Goal: Navigation & Orientation: Find specific page/section

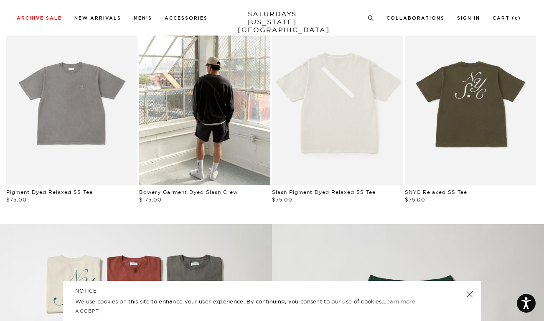
scroll to position [422, 0]
click at [467, 293] on link at bounding box center [470, 294] width 12 height 12
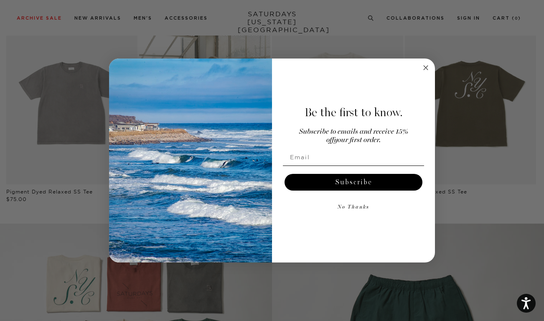
click at [423, 67] on circle "Close dialog" at bounding box center [426, 68] width 10 height 10
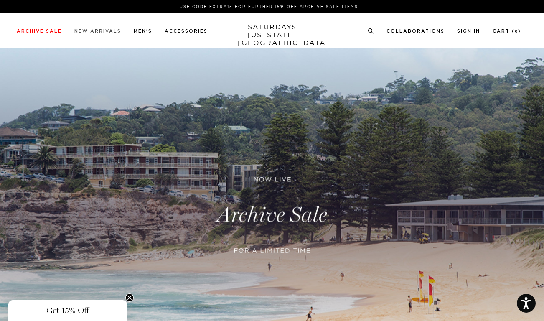
scroll to position [0, 0]
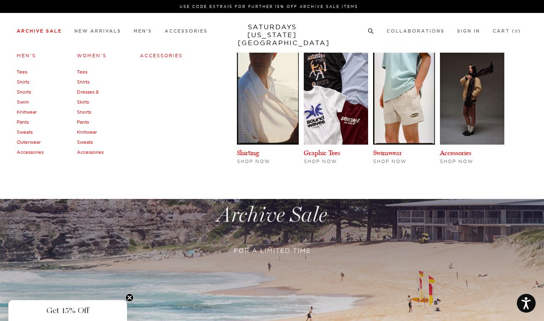
click at [23, 71] on link "Tees" at bounding box center [22, 72] width 10 height 6
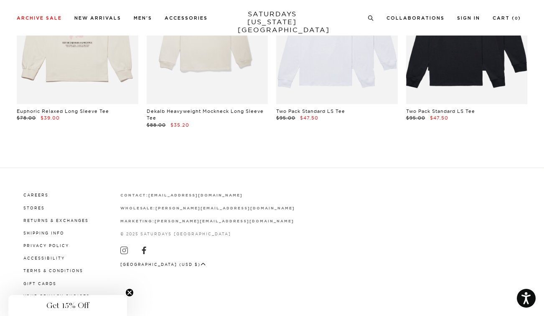
scroll to position [2366, 1]
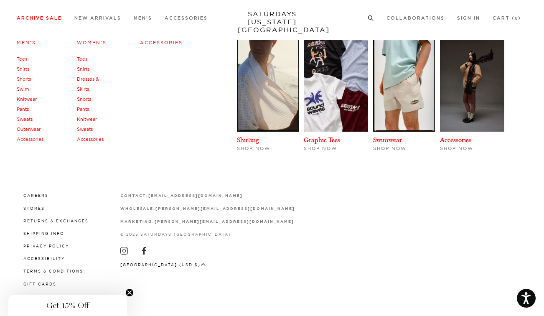
click at [25, 88] on link "Swim" at bounding box center [23, 89] width 12 height 6
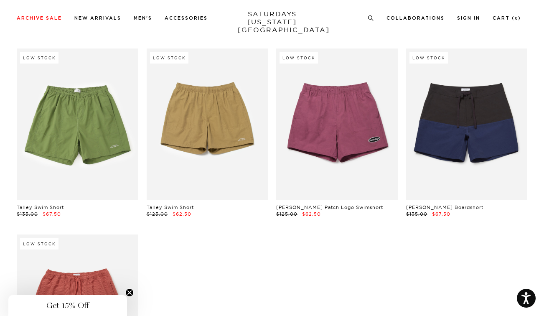
scroll to position [843, 1]
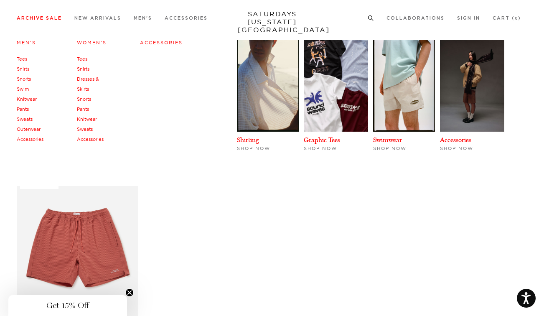
click at [31, 98] on link "Knitwear" at bounding box center [27, 99] width 20 height 6
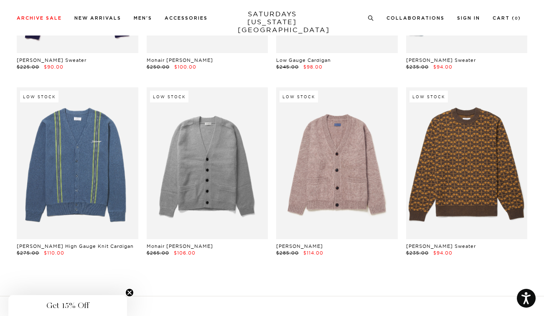
scroll to position [523, 0]
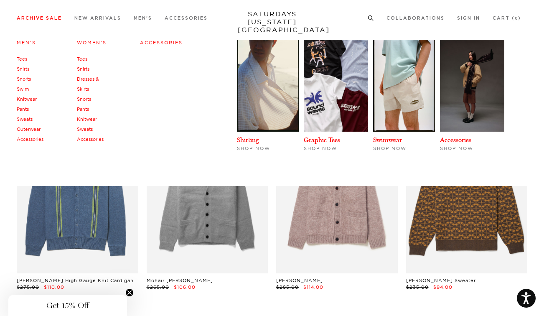
click at [25, 109] on link "Pants" at bounding box center [23, 109] width 12 height 6
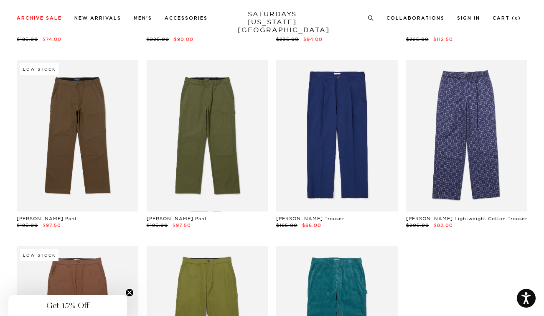
scroll to position [775, 0]
